Goal: Information Seeking & Learning: Learn about a topic

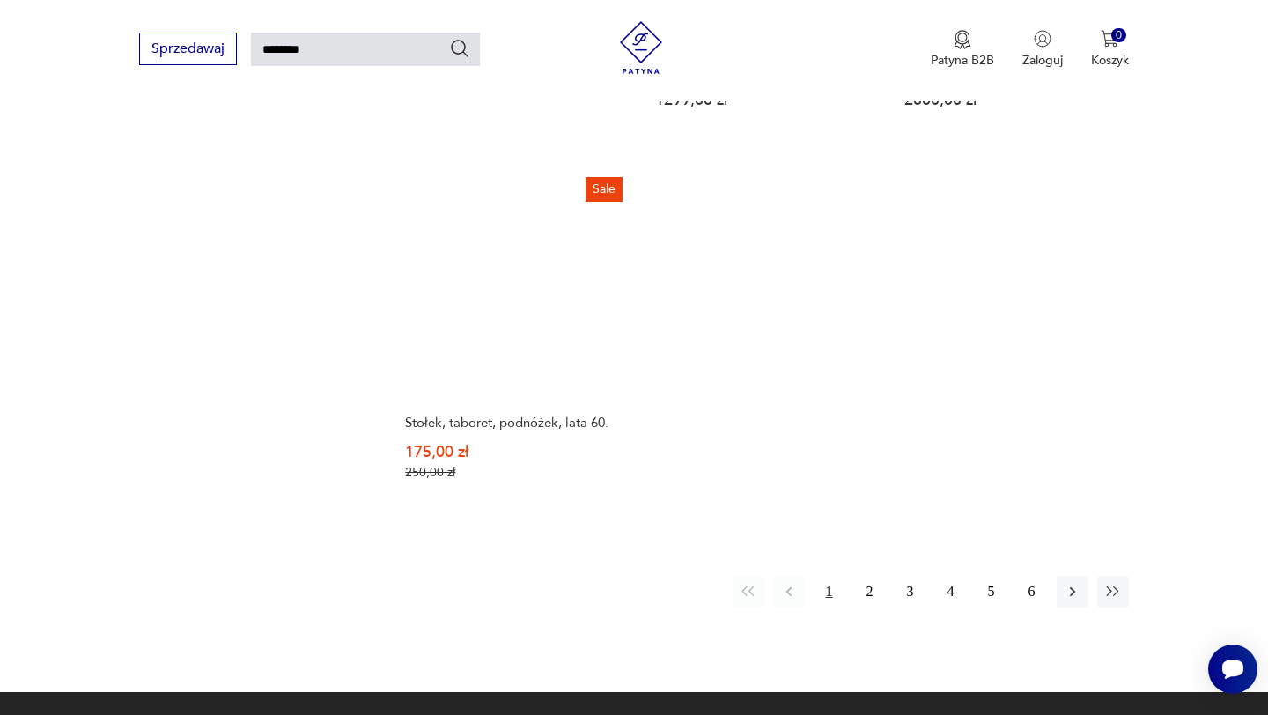
scroll to position [2172, 0]
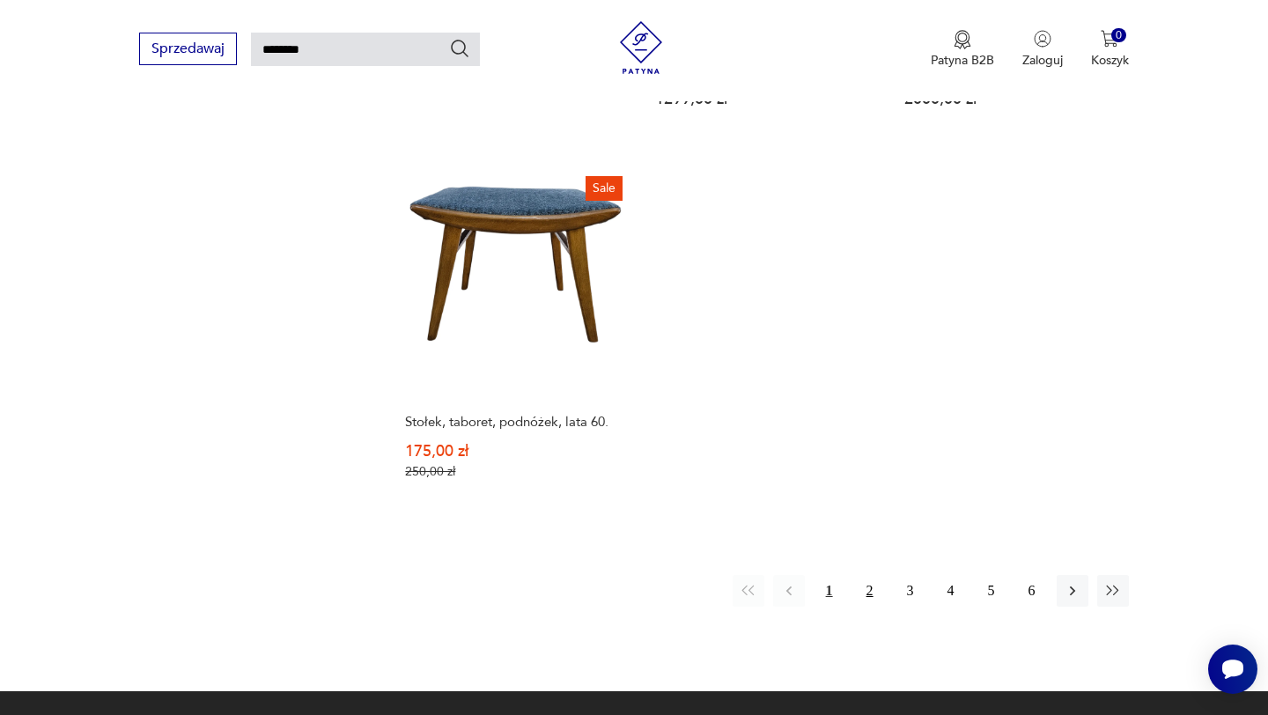
click at [870, 575] on button "2" at bounding box center [870, 591] width 32 height 32
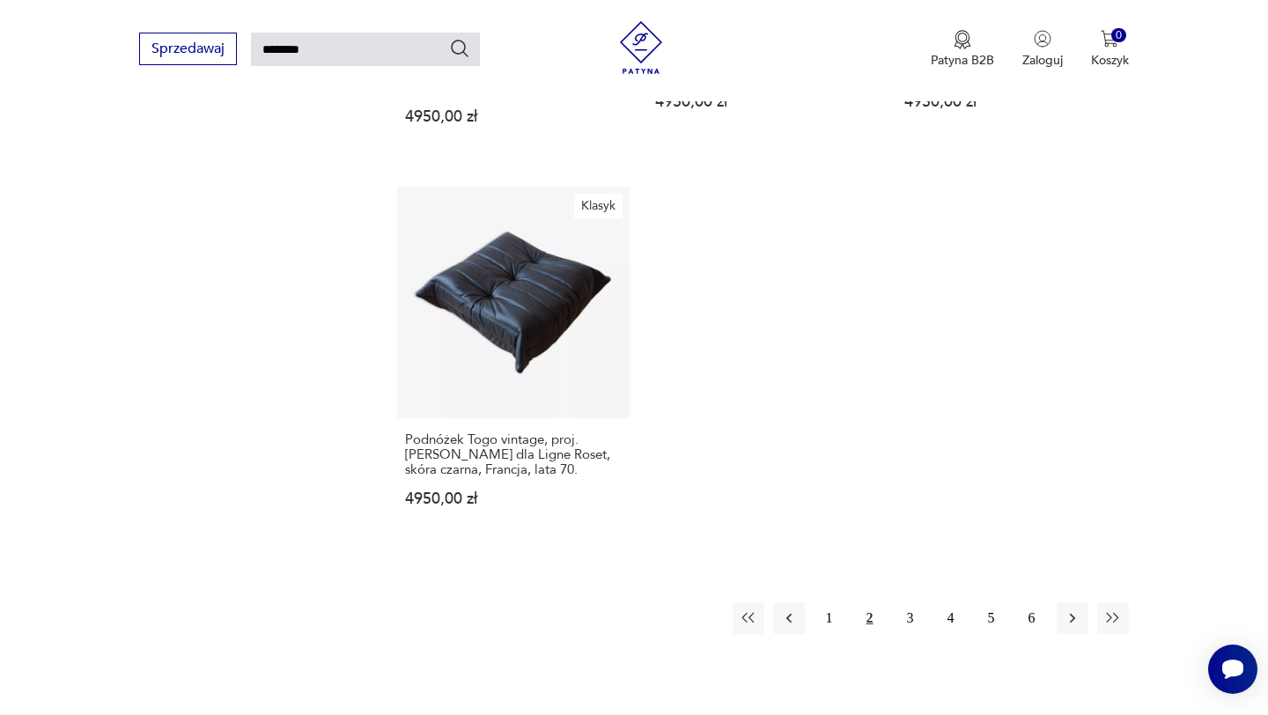
scroll to position [2175, 0]
click at [912, 601] on button "3" at bounding box center [911, 617] width 32 height 32
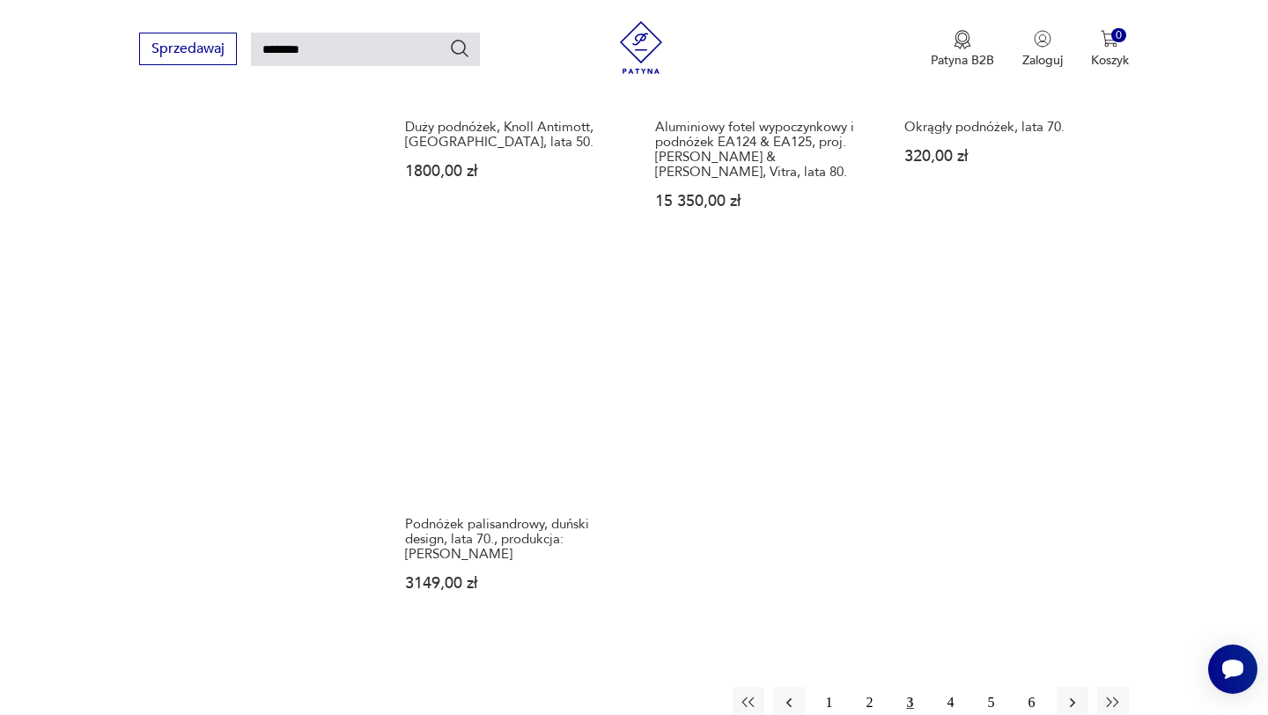
scroll to position [2120, 0]
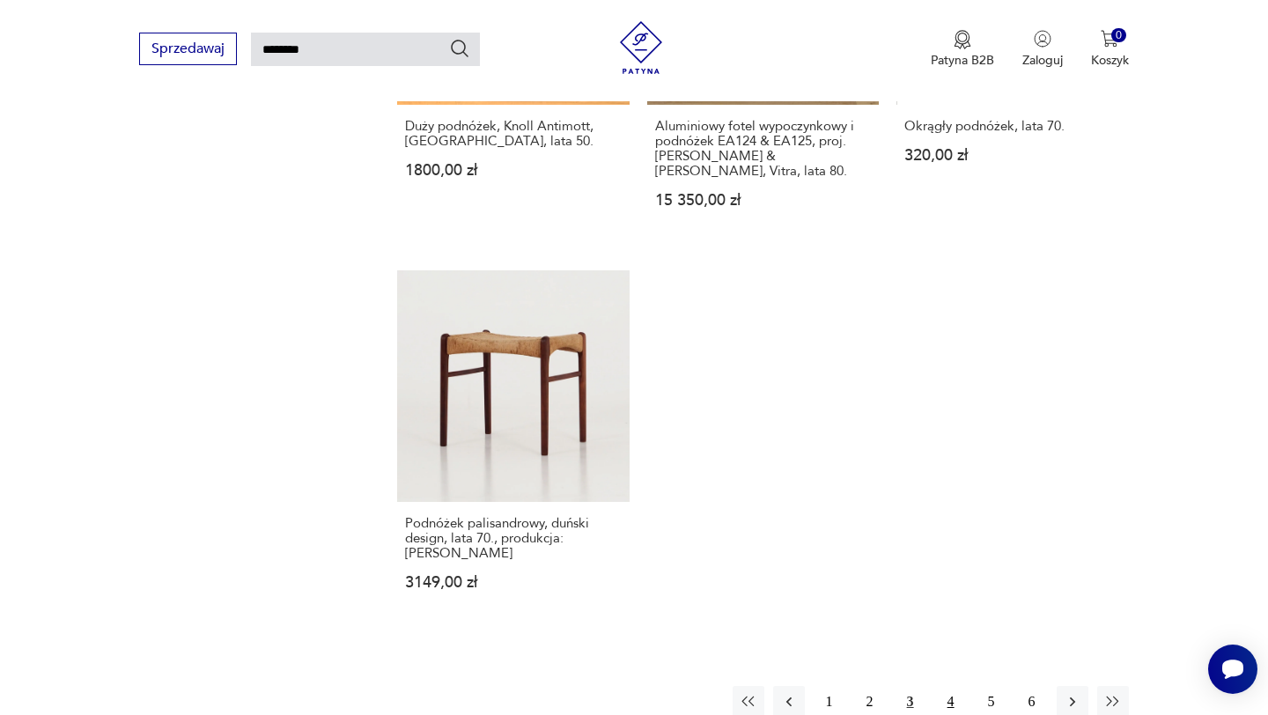
click at [951, 686] on button "4" at bounding box center [951, 702] width 32 height 32
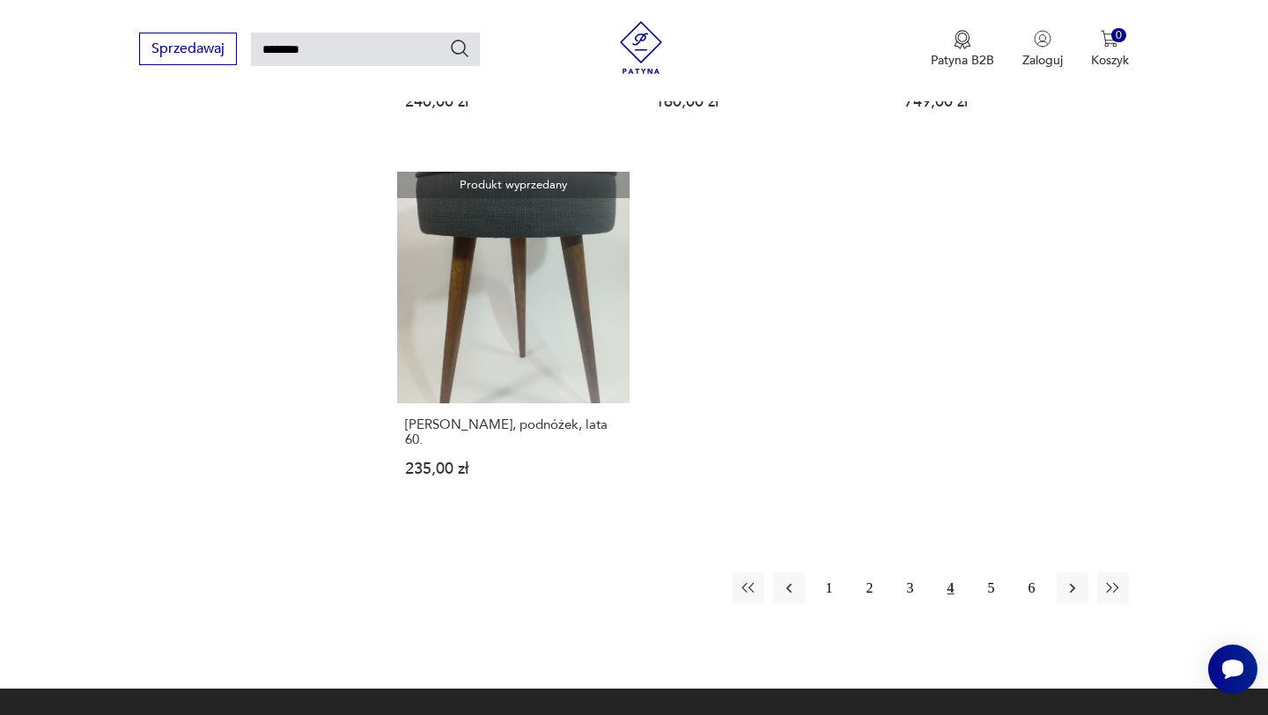
scroll to position [2085, 0]
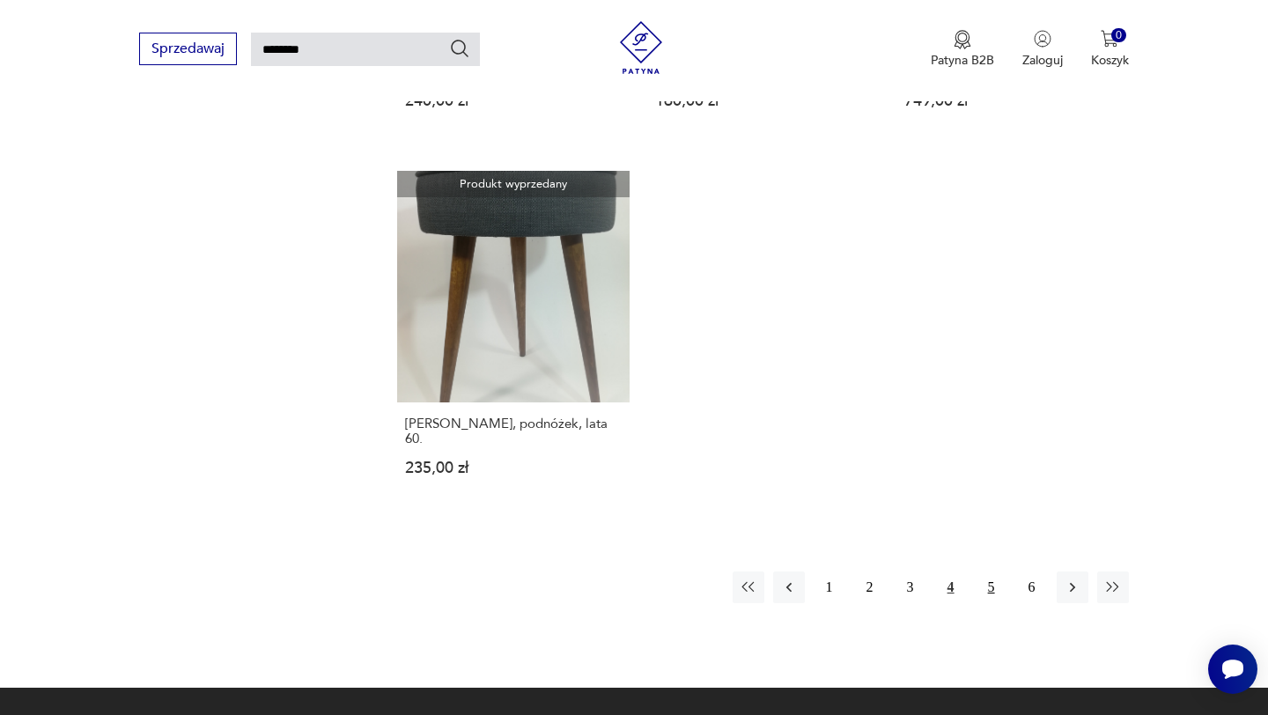
click at [991, 572] on button "5" at bounding box center [992, 588] width 32 height 32
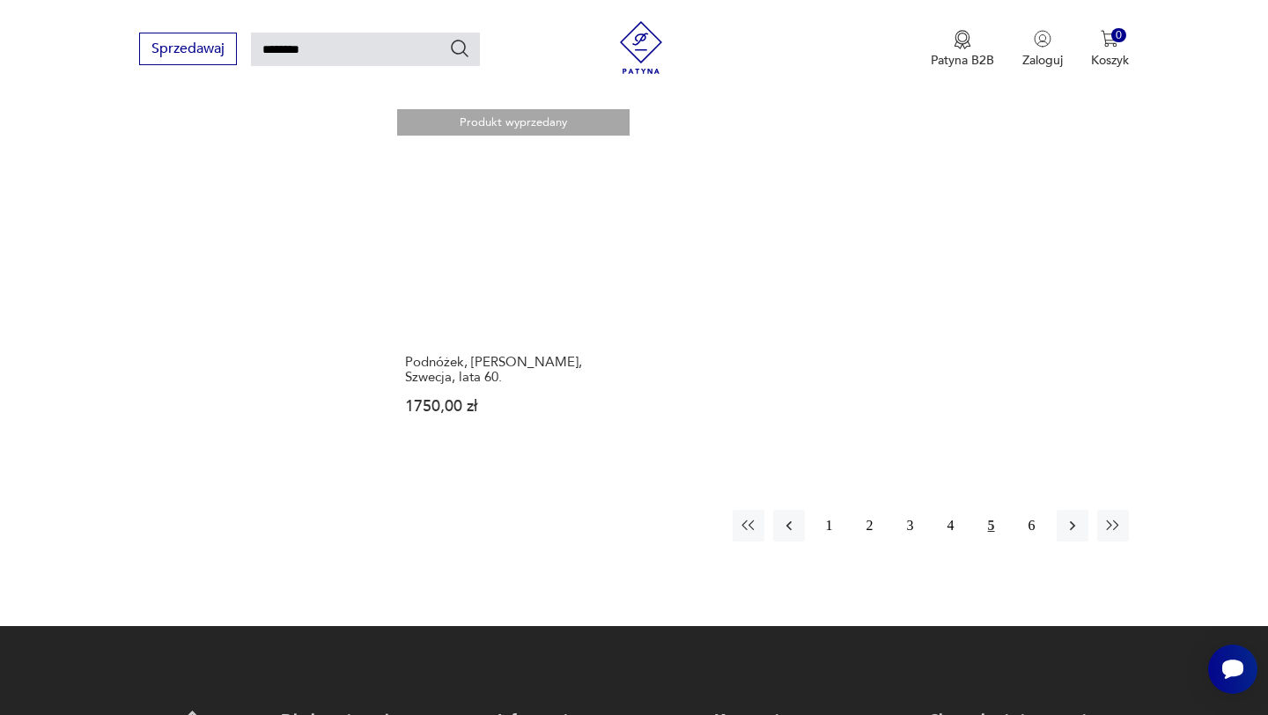
scroll to position [2150, 0]
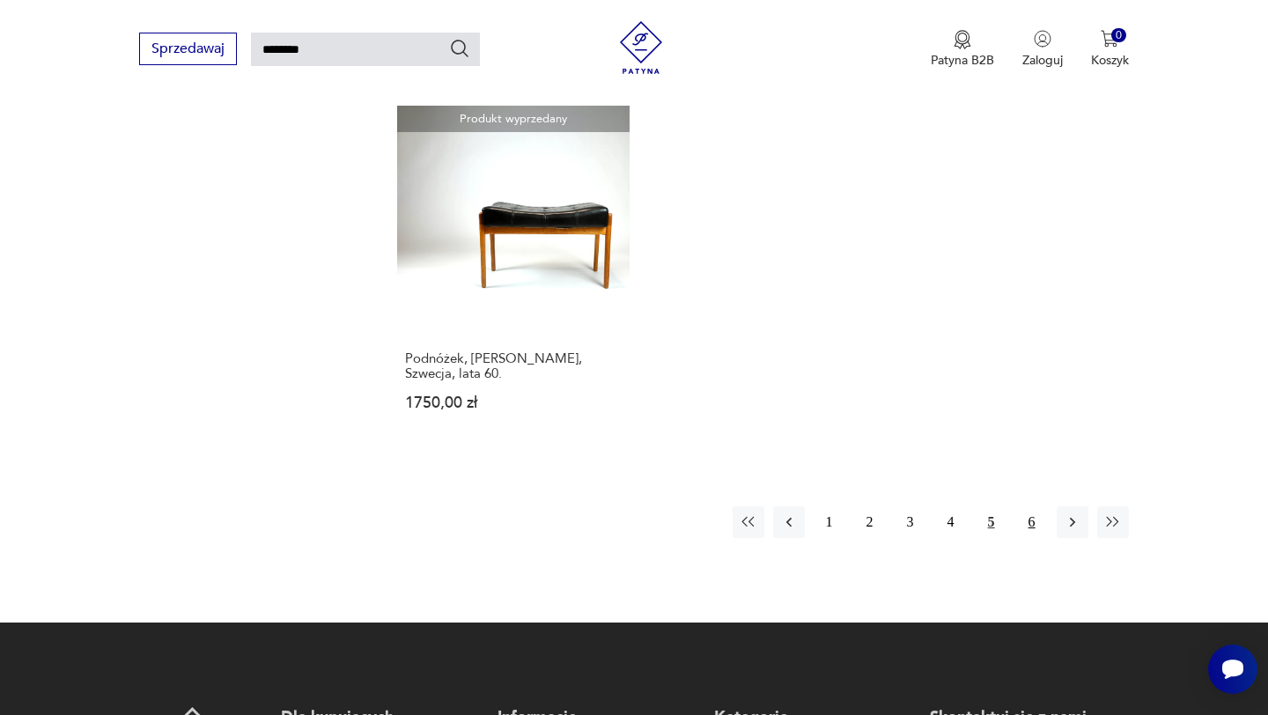
click at [1033, 508] on button "6" at bounding box center [1032, 522] width 32 height 32
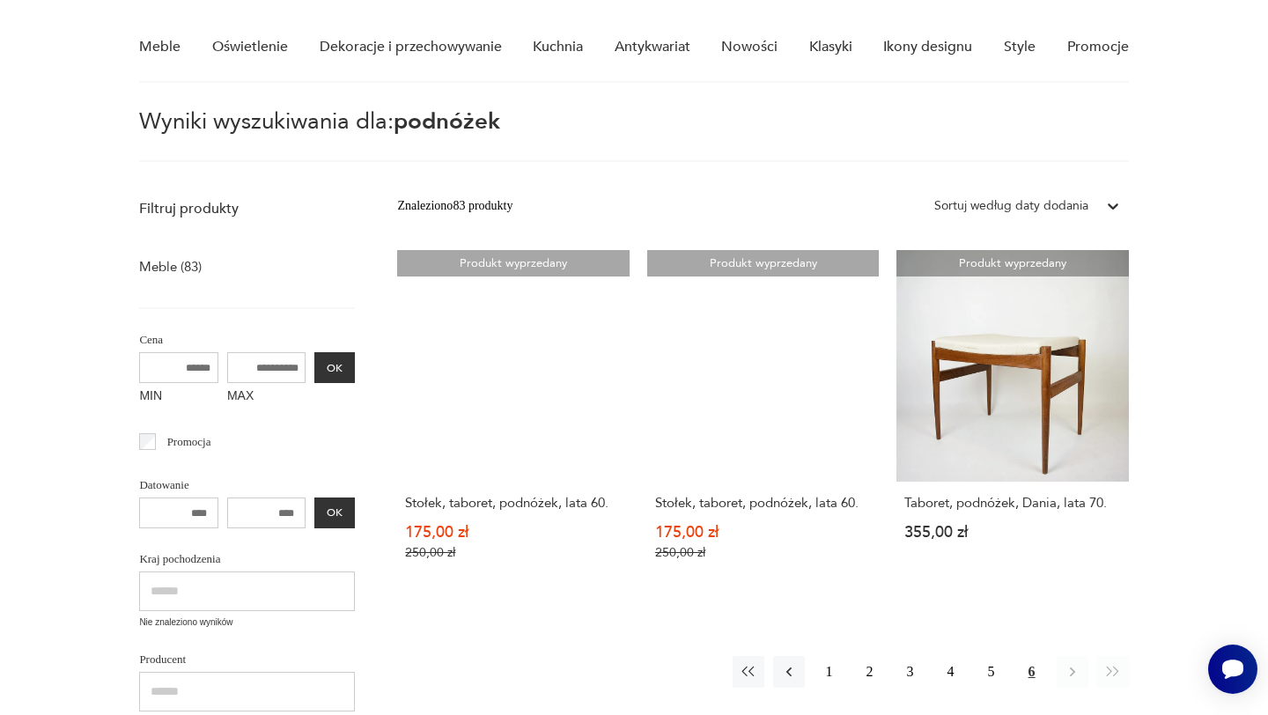
scroll to position [139, 0]
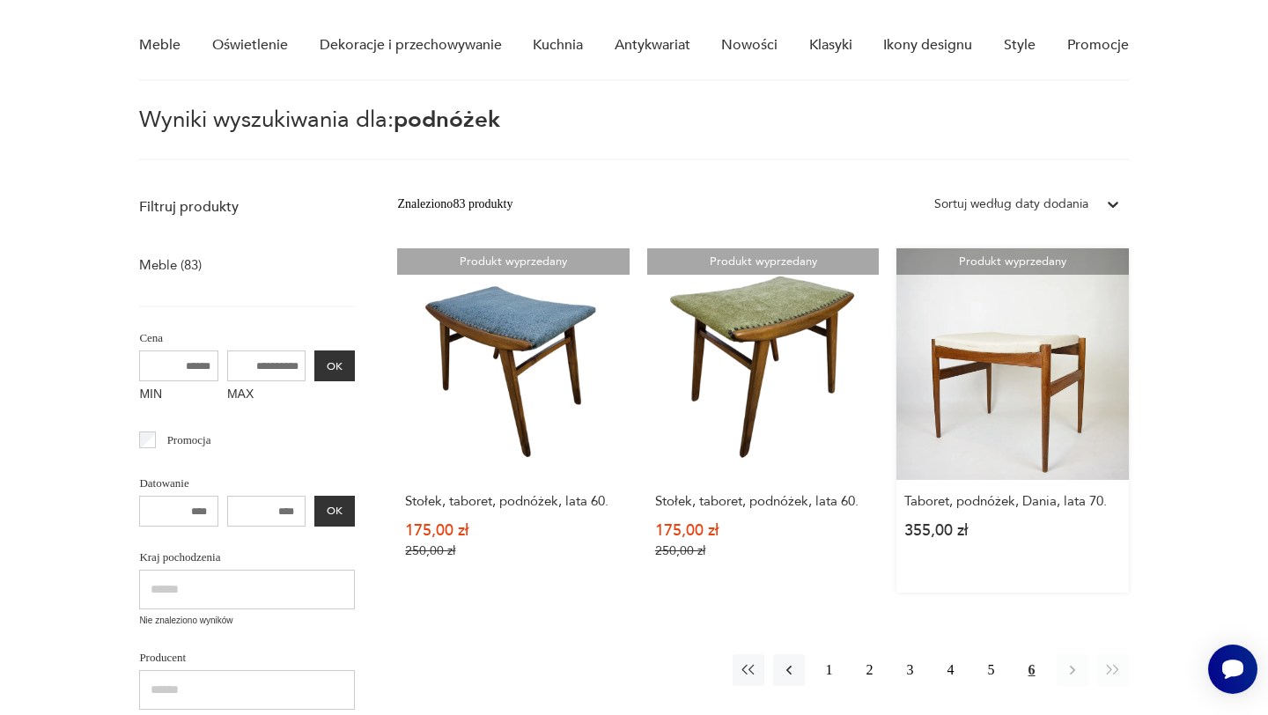
click at [993, 402] on link "Produkt wyprzedany Taboret, podnóżek, Dania, lata 70. 355,00 zł" at bounding box center [1013, 420] width 232 height 344
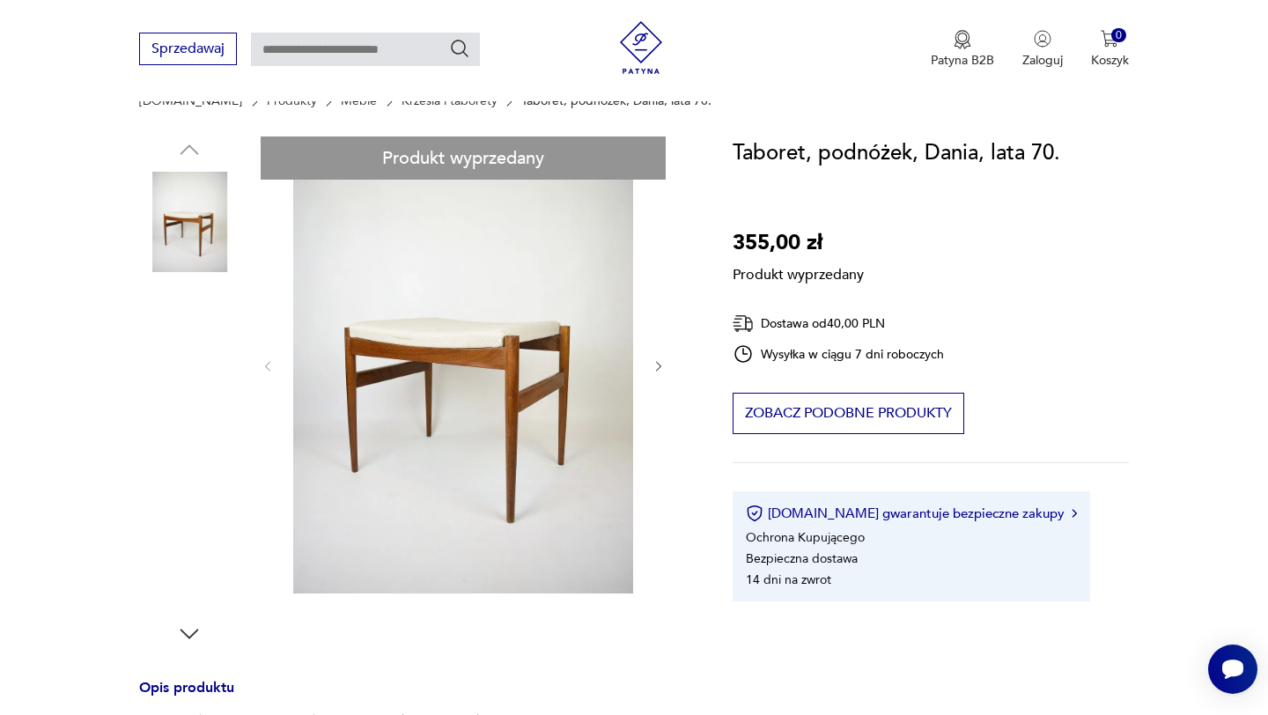
scroll to position [159, 0]
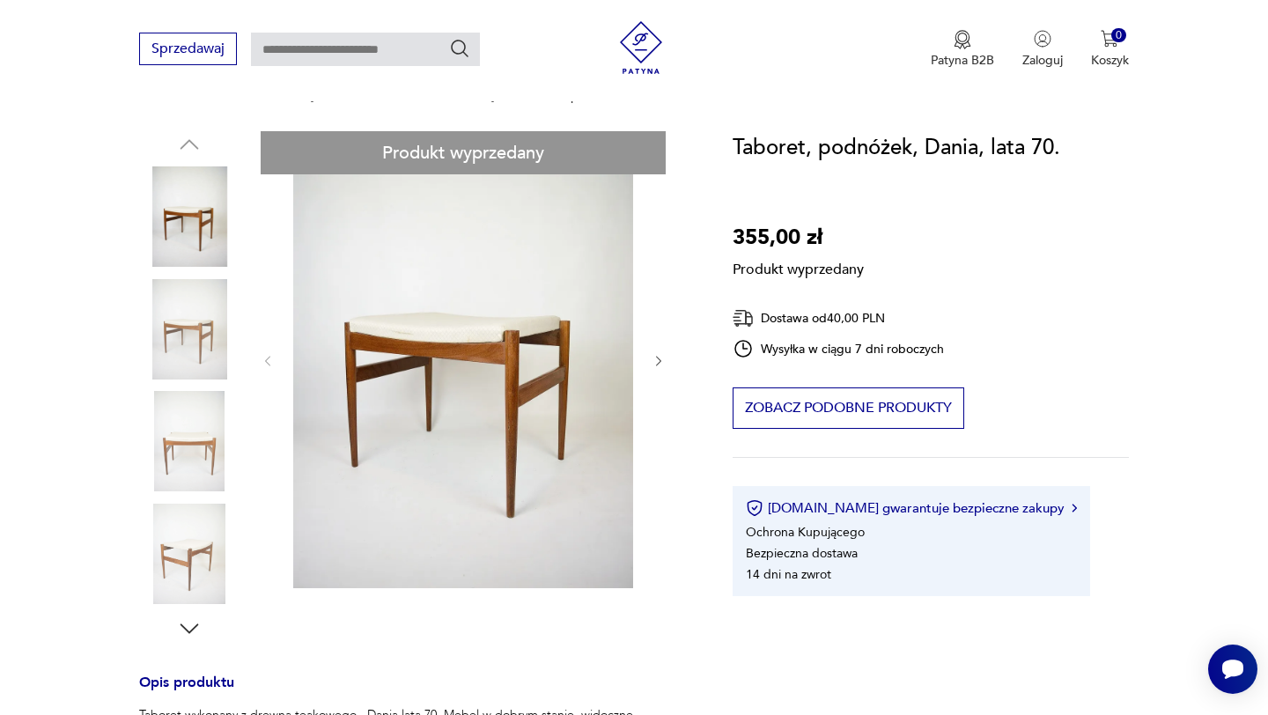
click at [659, 360] on div "Produkt wyprzedany Opis produktu Taboret wykonany z drewna teakowego , Dania la…" at bounding box center [414, 595] width 551 height 929
click at [658, 359] on div "Produkt wyprzedany Opis produktu Taboret wykonany z drewna teakowego , Dania la…" at bounding box center [414, 595] width 551 height 929
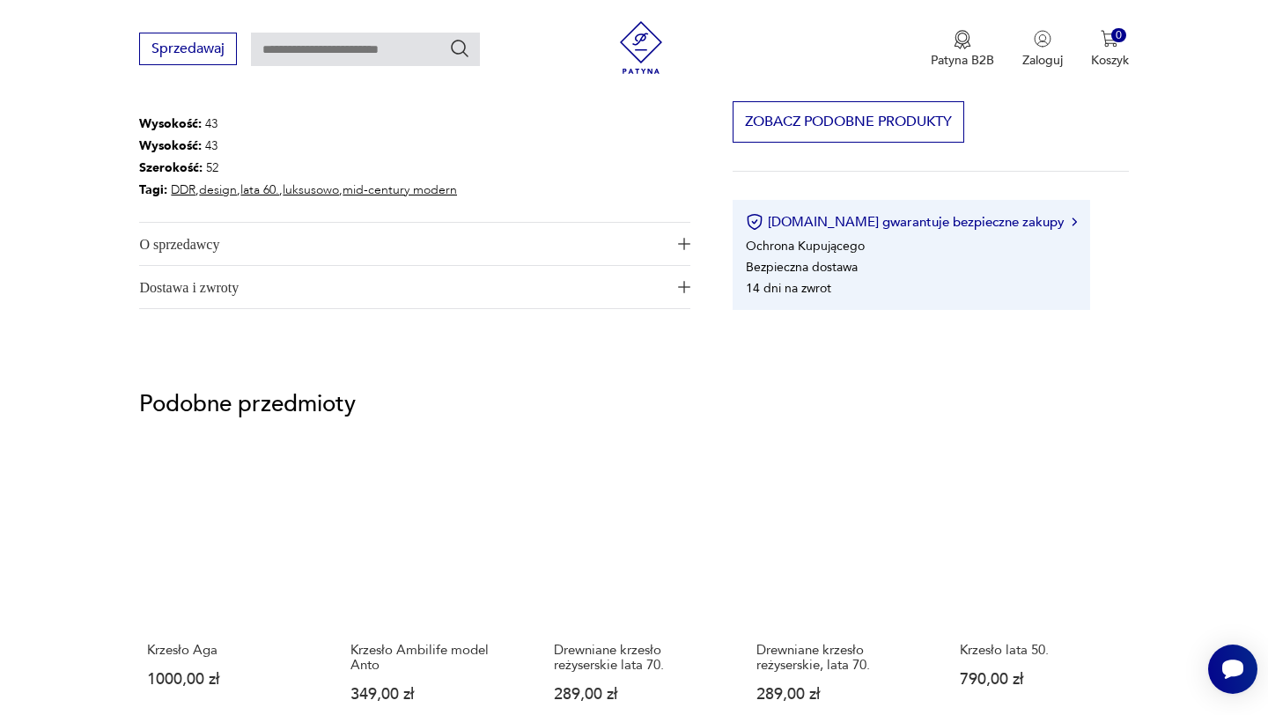
scroll to position [0, 0]
